Goal: Information Seeking & Learning: Learn about a topic

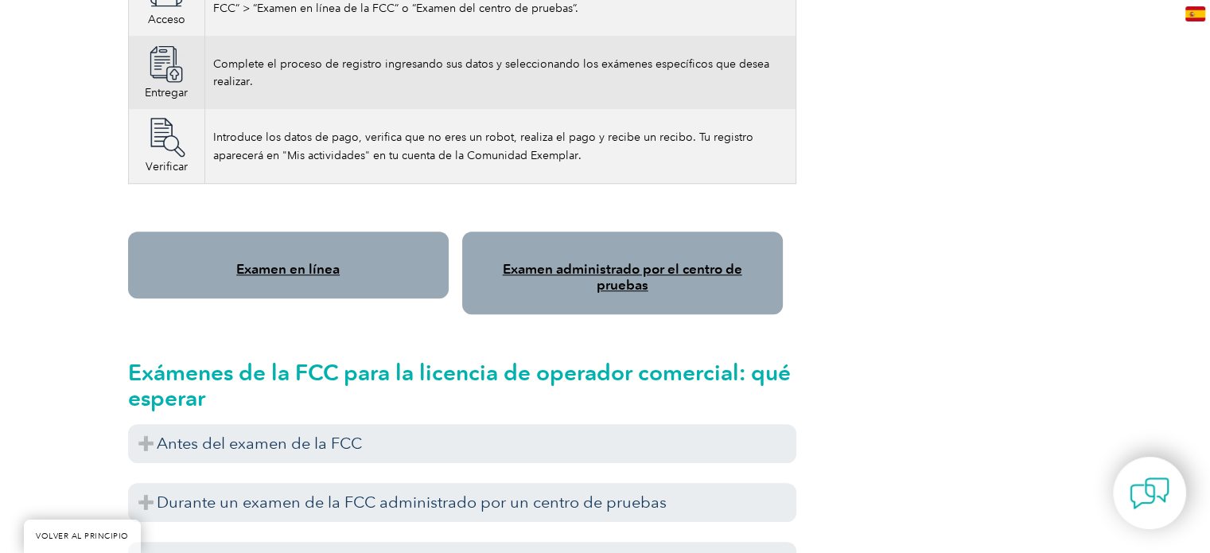
scroll to position [1273, 0]
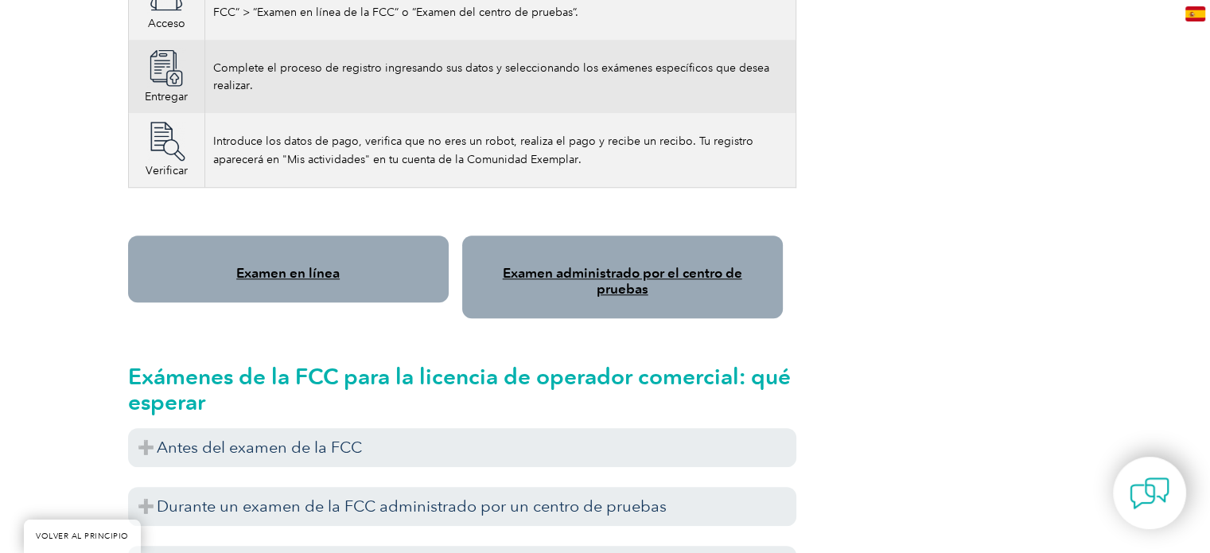
click at [320, 265] on font "Examen en línea" at bounding box center [287, 273] width 103 height 16
click at [630, 265] on font "Examen administrado por el centro de pruebas" at bounding box center [622, 281] width 239 height 32
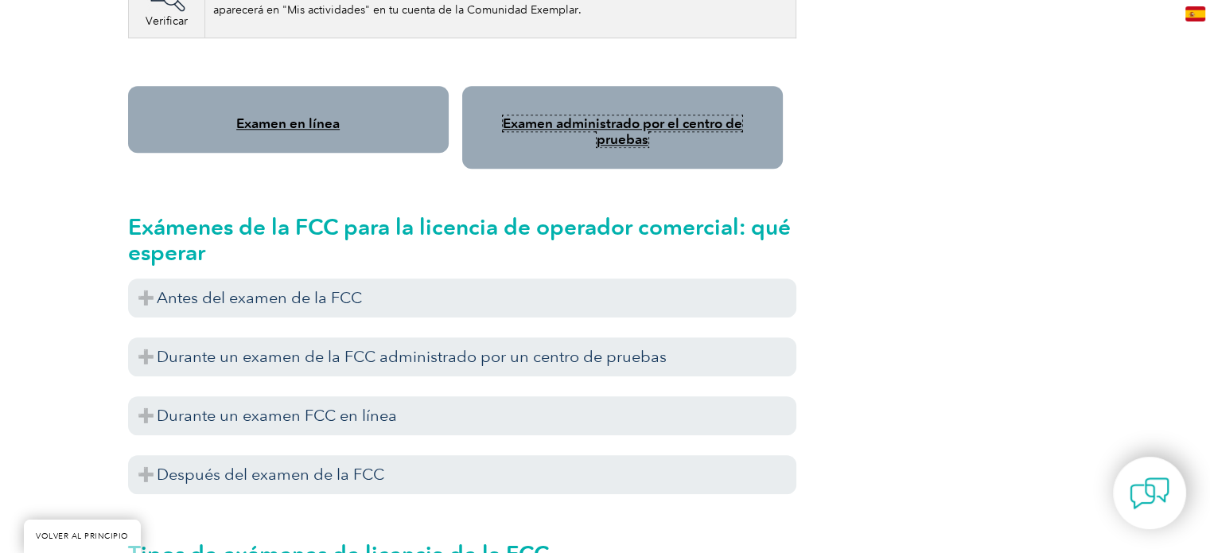
scroll to position [1432, 0]
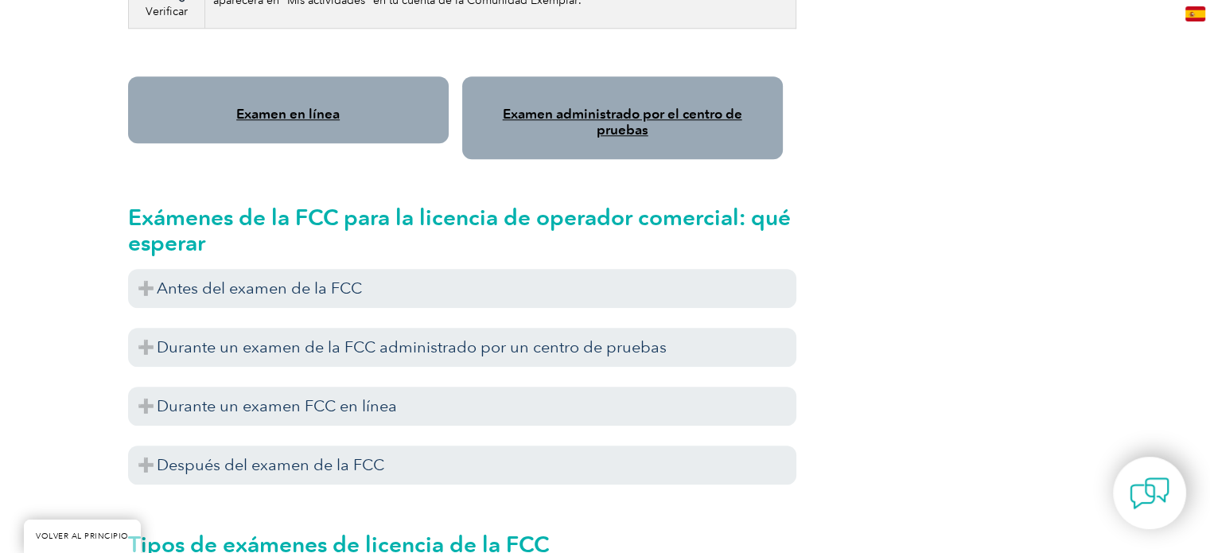
click at [379, 204] on font "Exámenes de la FCC para la licencia de operador comercial: qué esperar" at bounding box center [459, 230] width 663 height 52
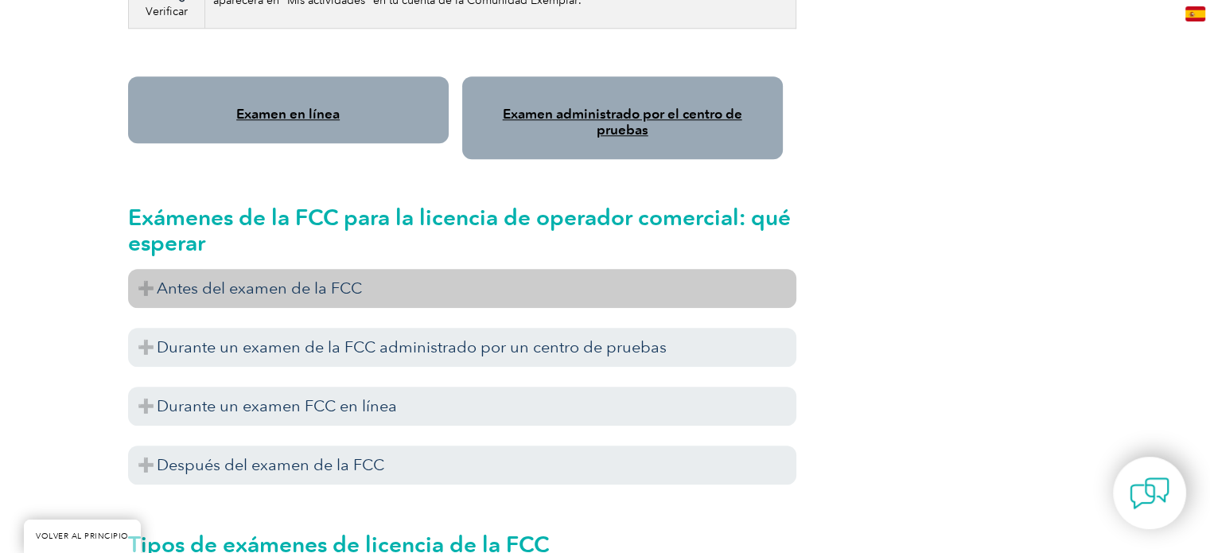
click at [146, 269] on h3 "Antes del examen de la FCC" at bounding box center [462, 288] width 668 height 39
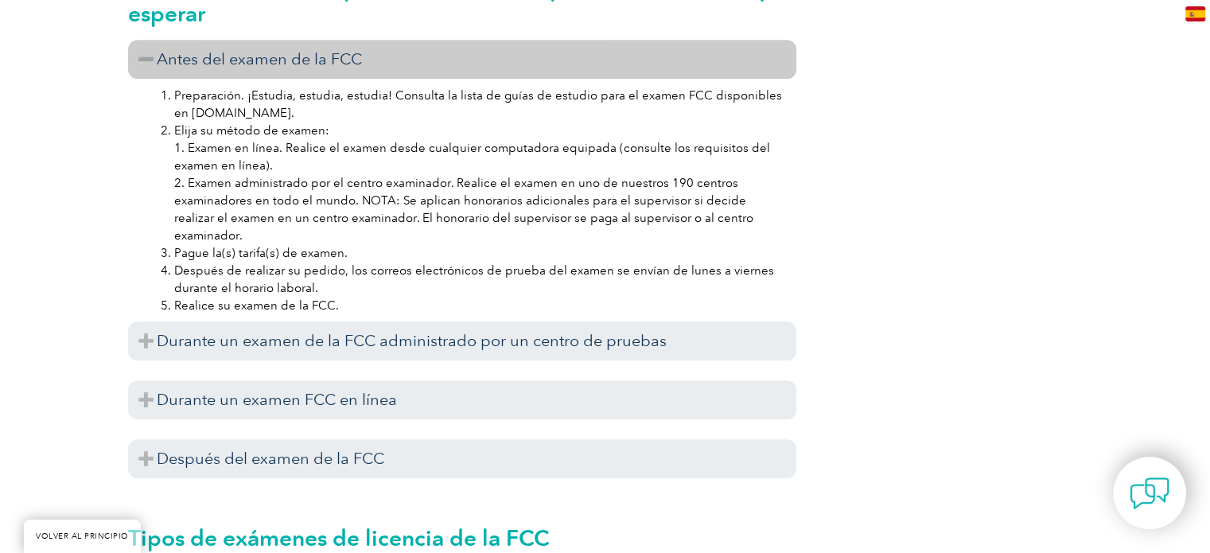
scroll to position [1670, 0]
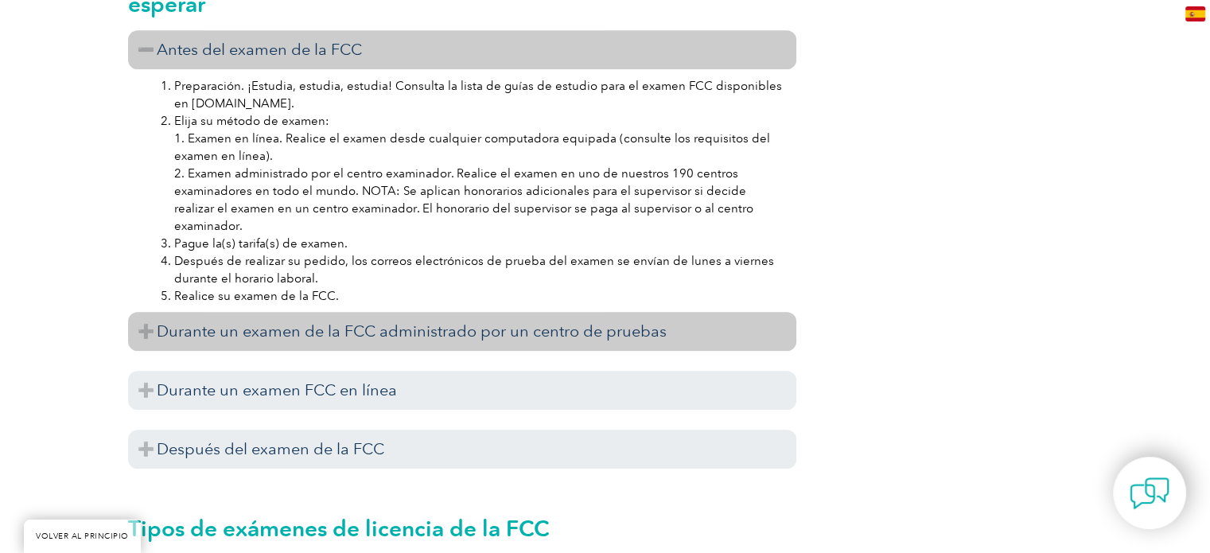
click at [149, 312] on h3 "Durante un examen de la FCC administrado por un centro de pruebas" at bounding box center [462, 331] width 668 height 39
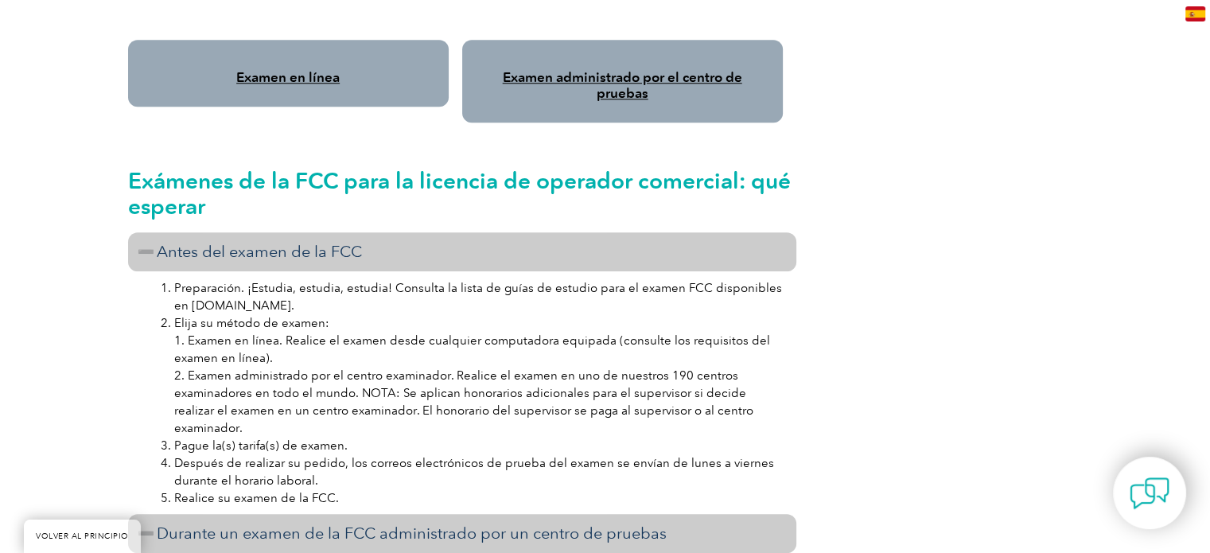
scroll to position [1432, 0]
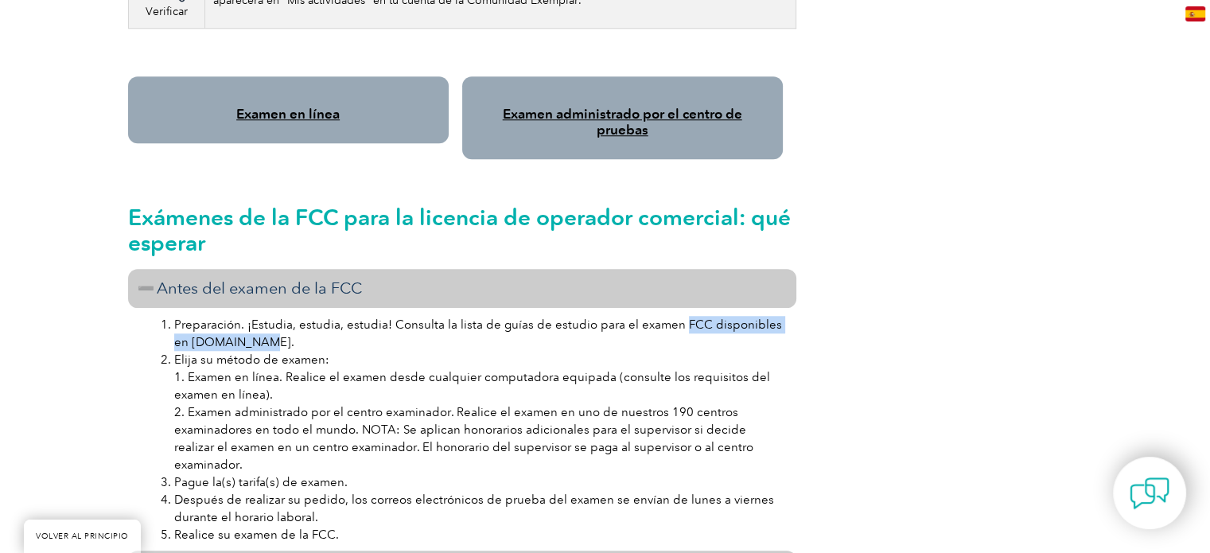
drag, startPoint x: 671, startPoint y: 290, endPoint x: 684, endPoint y: 306, distance: 20.4
click at [684, 316] on li "Preparación. ¡Estudia, estudia, estudia! Consulta la lista de guías de estudio …" at bounding box center [478, 333] width 608 height 35
copy font "FCC disponibles en [DOMAIN_NAME]."
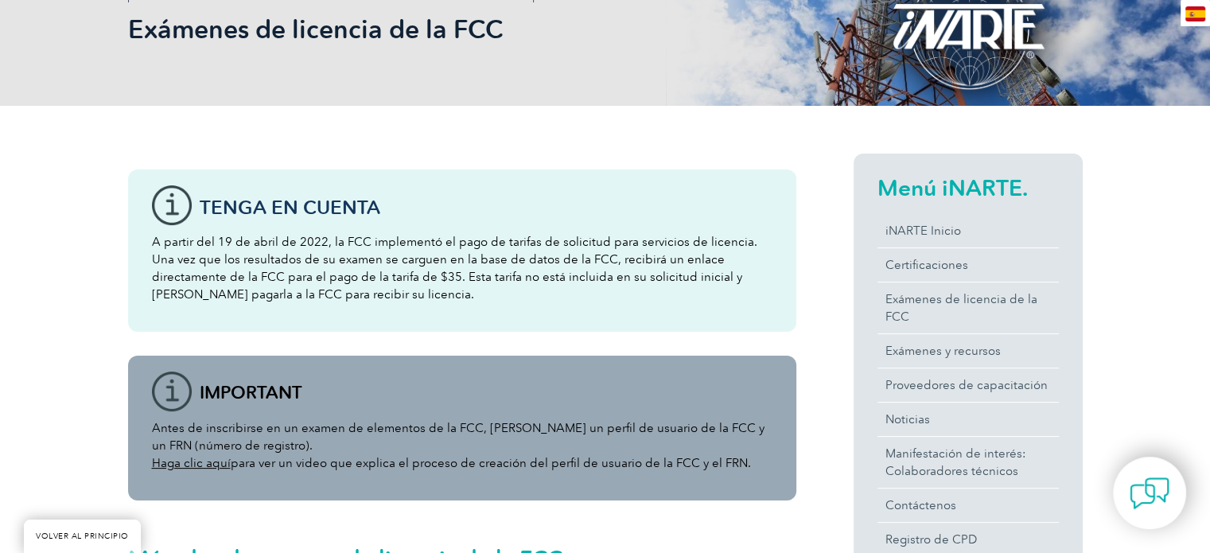
scroll to position [159, 0]
